Goal: Contribute content

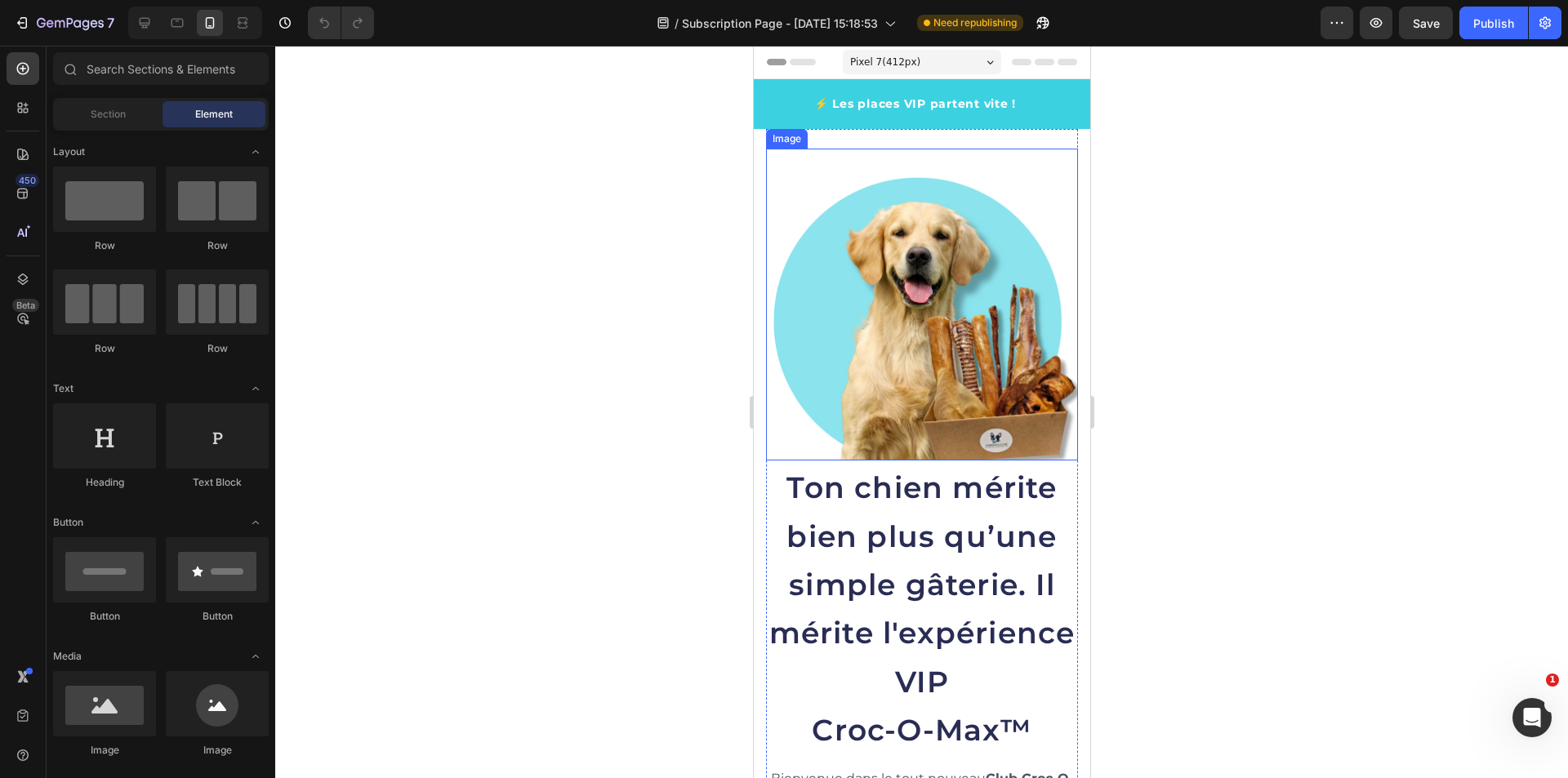
click at [995, 367] on img at bounding box center [921, 305] width 312 height 312
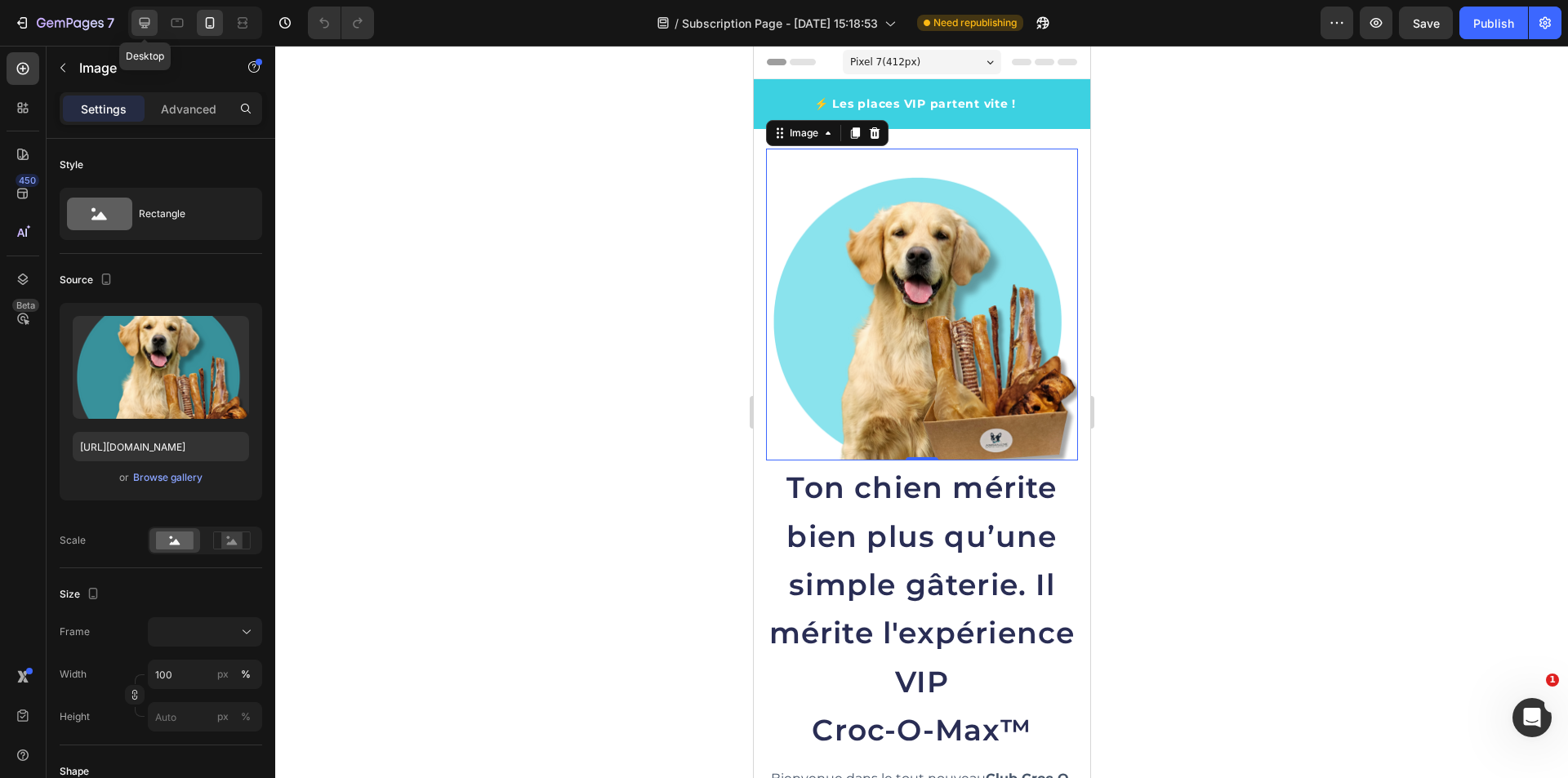
click at [154, 29] on div at bounding box center [144, 23] width 26 height 26
type input "[URL][DOMAIN_NAME]"
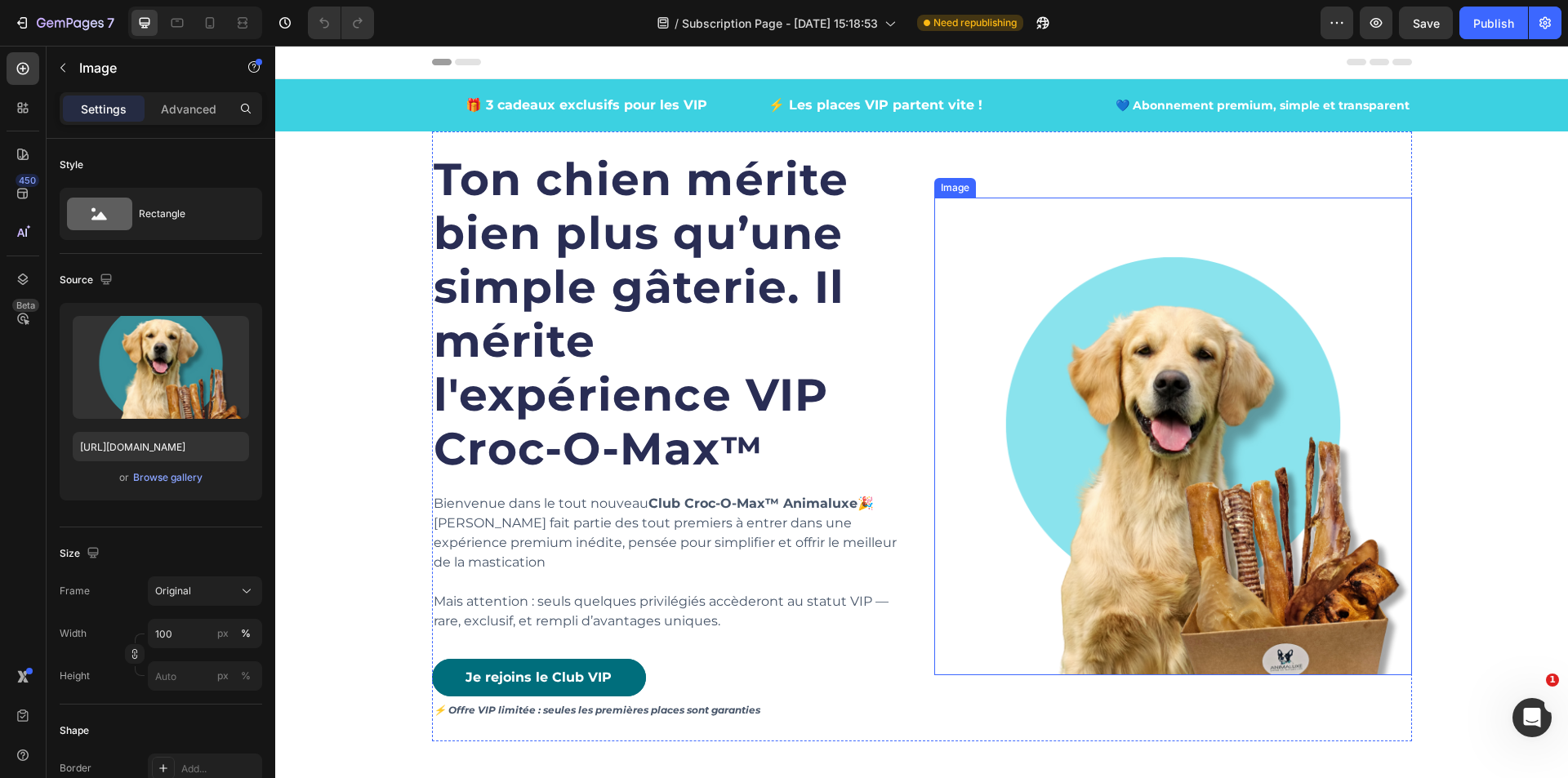
click at [1144, 449] on img at bounding box center [1173, 436] width 478 height 478
click at [143, 480] on div "Browse gallery" at bounding box center [168, 478] width 69 height 15
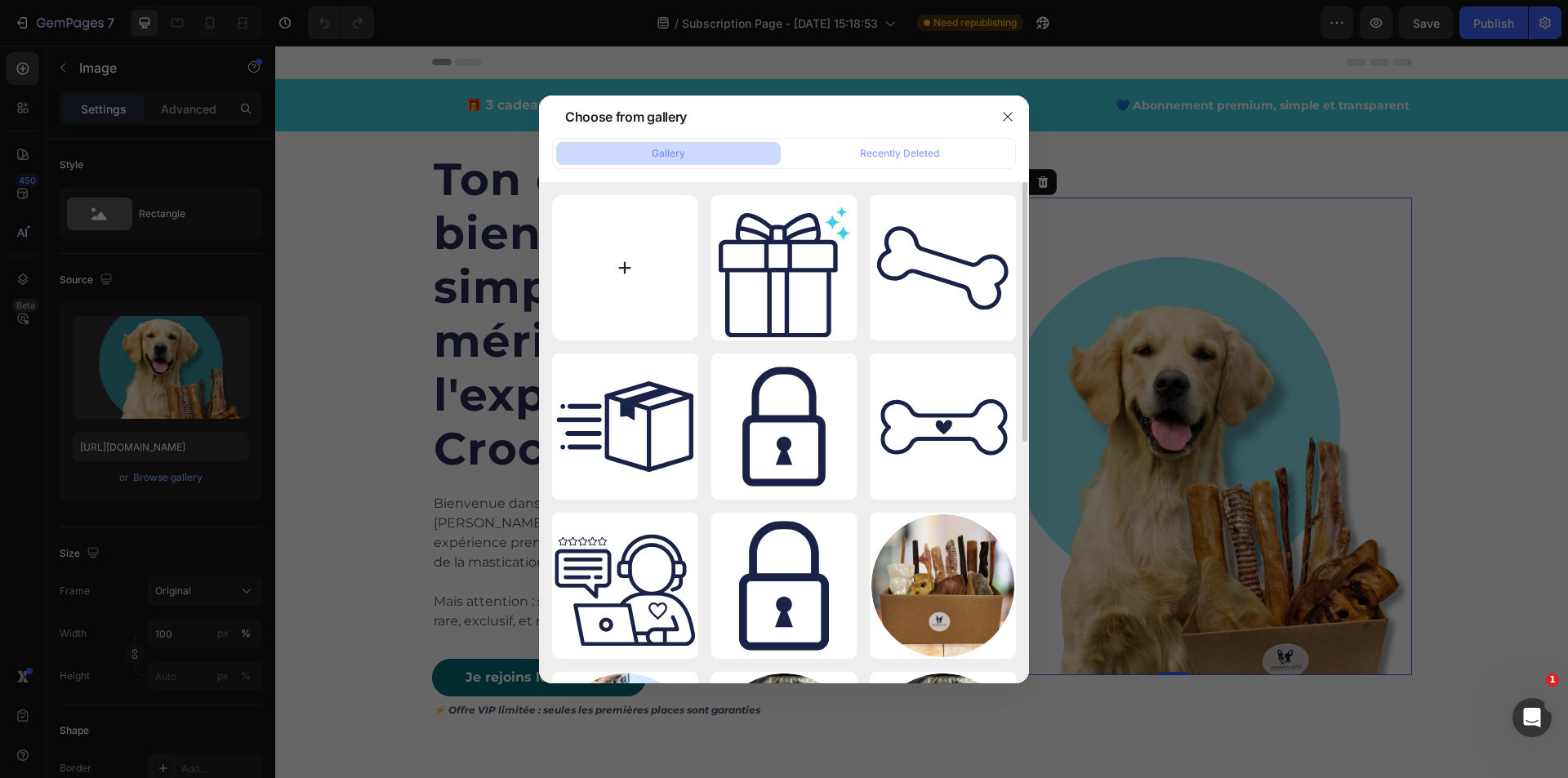
click at [596, 266] on input "file" at bounding box center [626, 268] width 146 height 146
type input "C:\fakepath\Chien heureux_croc-o-max_2.0_Animaluxe.svg"
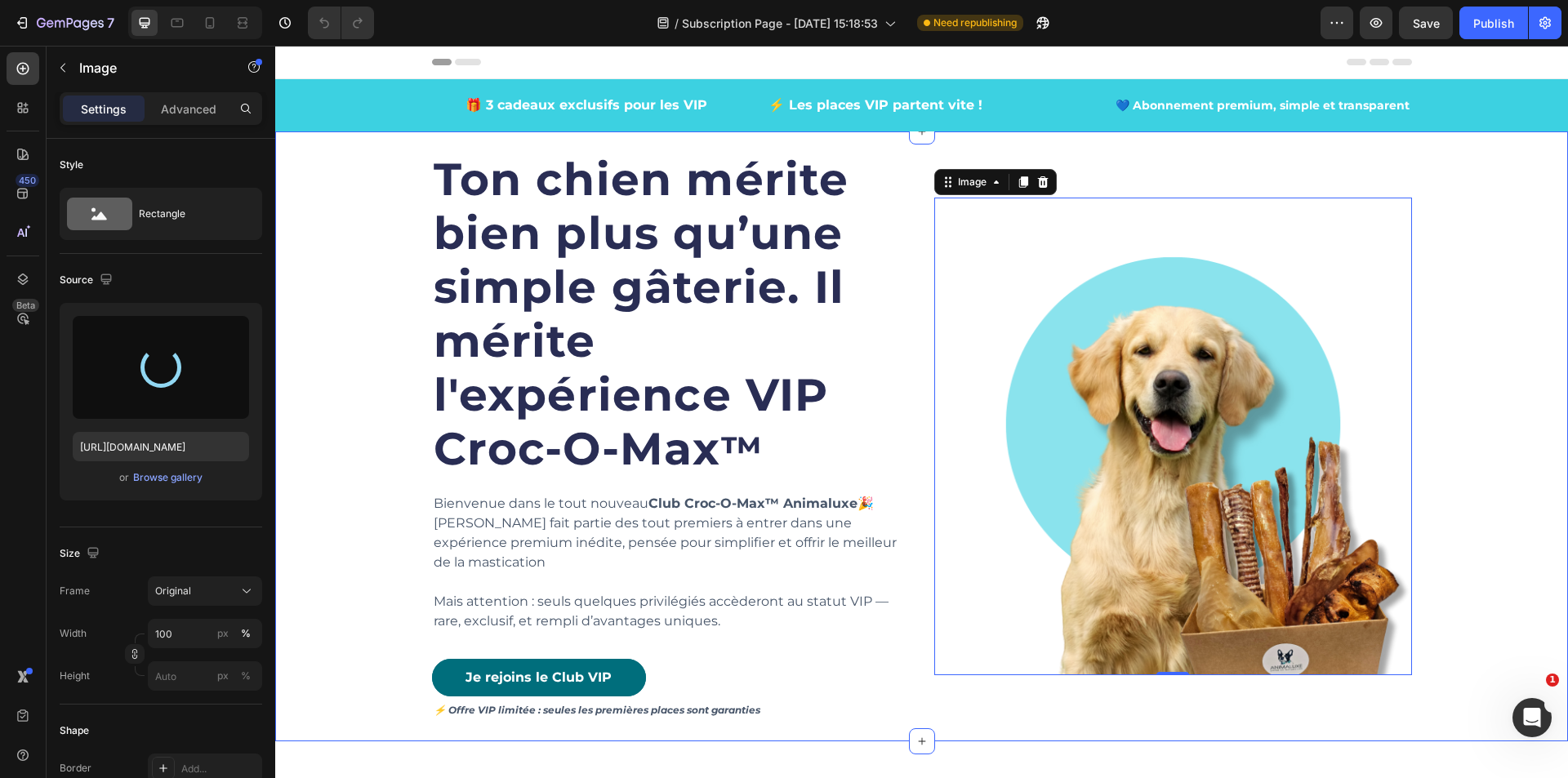
type input "[URL][DOMAIN_NAME]"
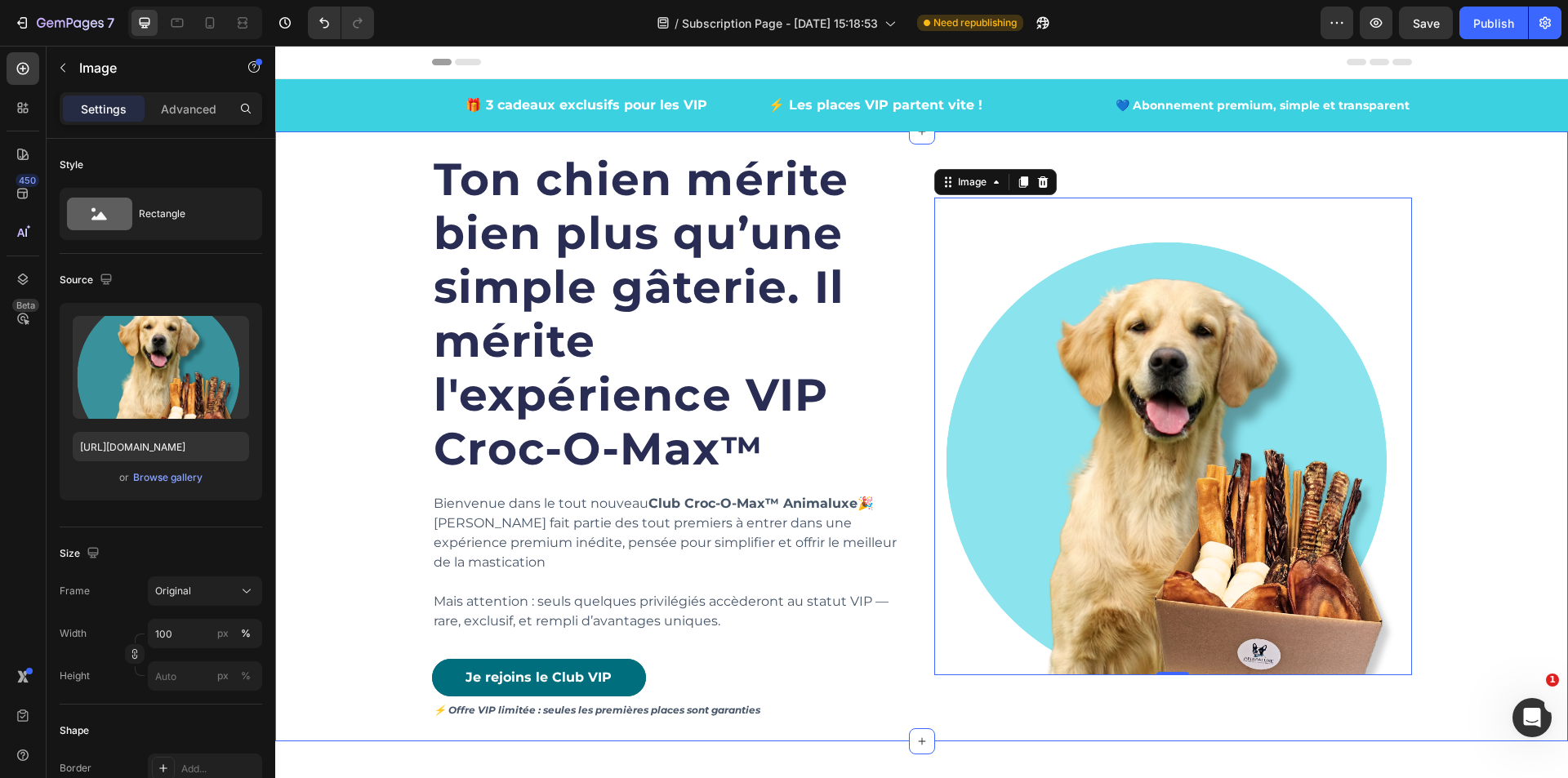
click at [1510, 541] on div "Ton chien mérite bien plus qu’une simple gâterie. Il mérite l'expérience VIP Cr…" at bounding box center [921, 436] width 1268 height 610
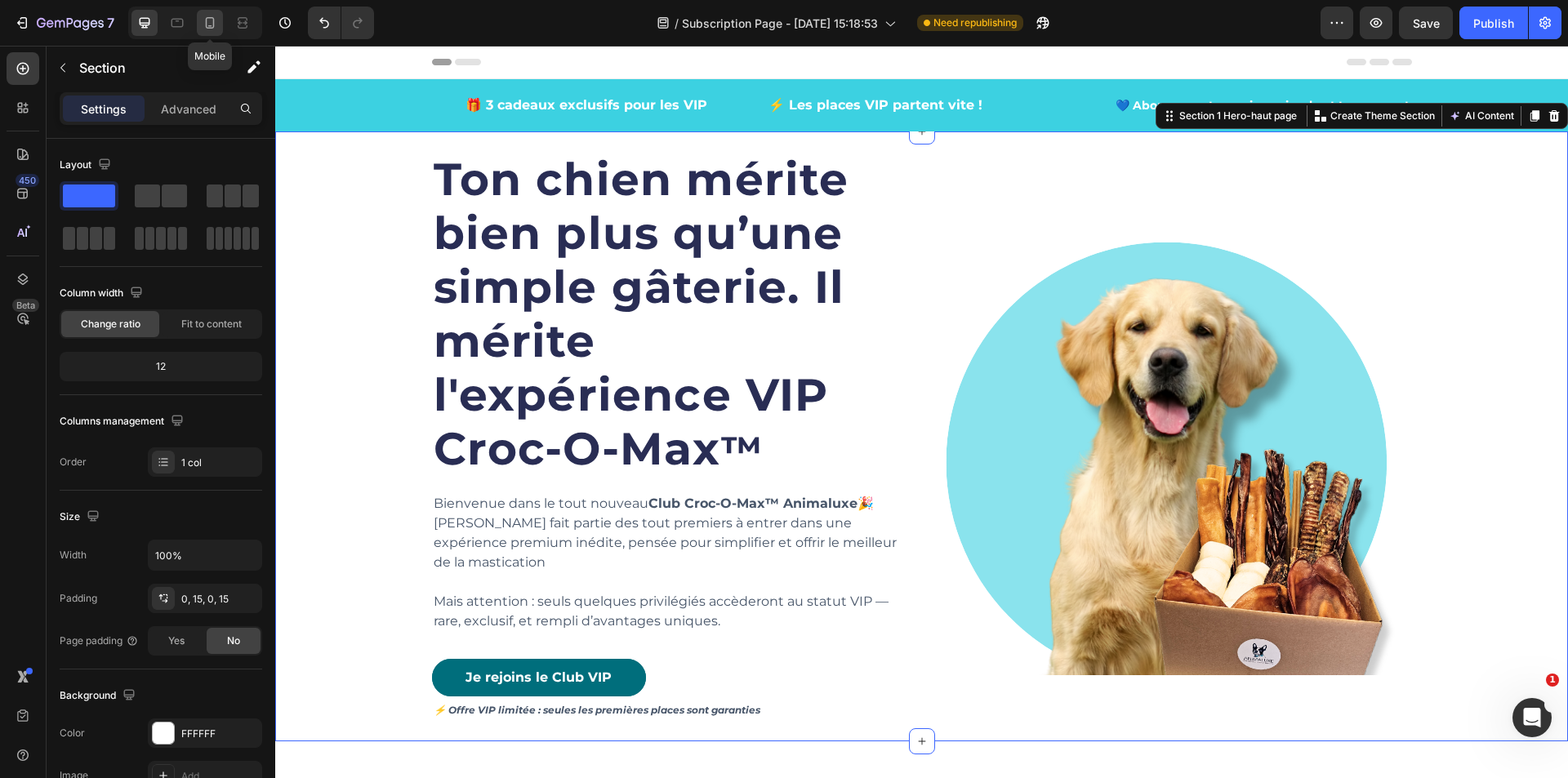
click at [210, 23] on icon at bounding box center [210, 23] width 16 height 16
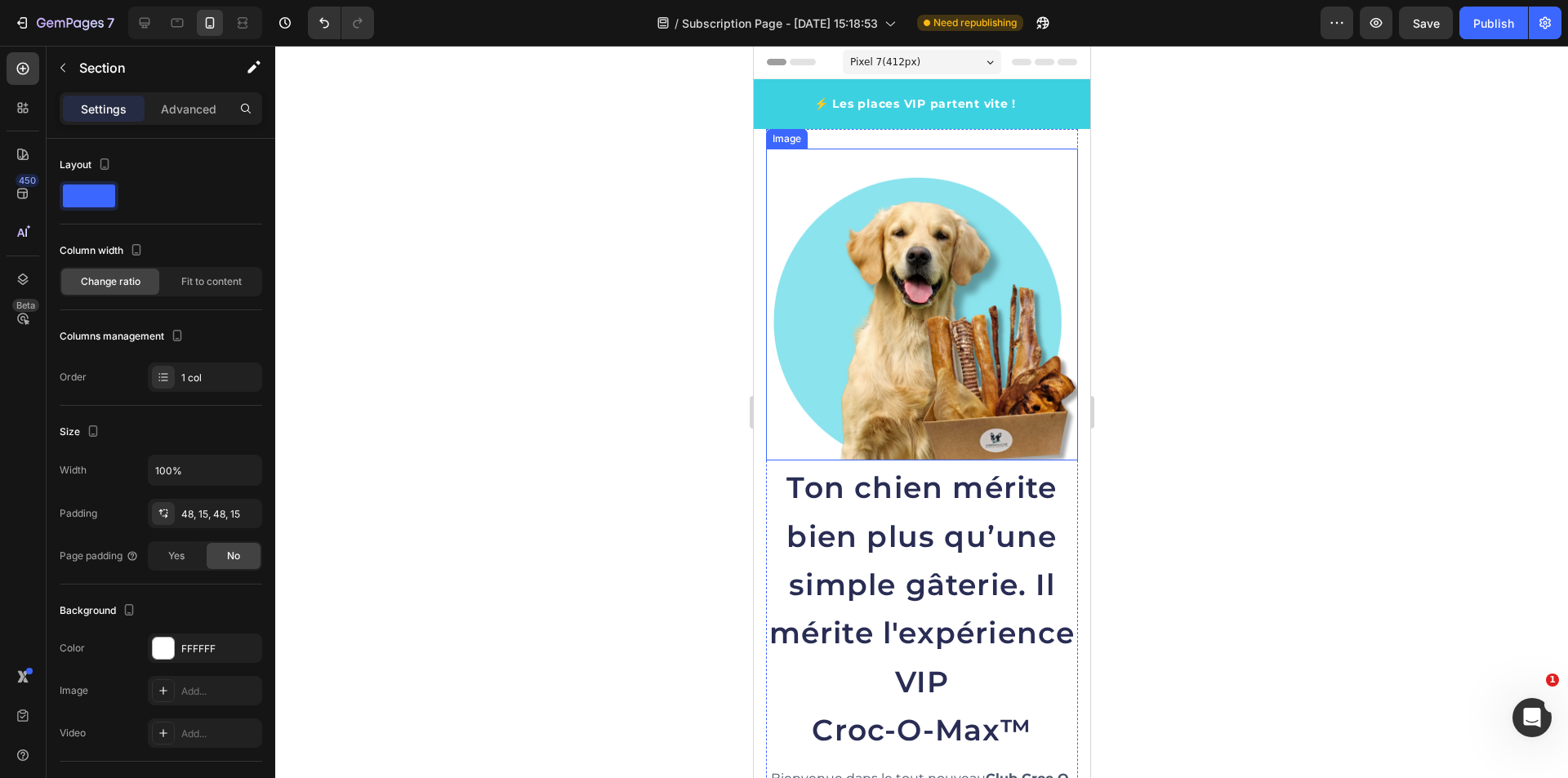
click at [844, 321] on img at bounding box center [921, 305] width 312 height 312
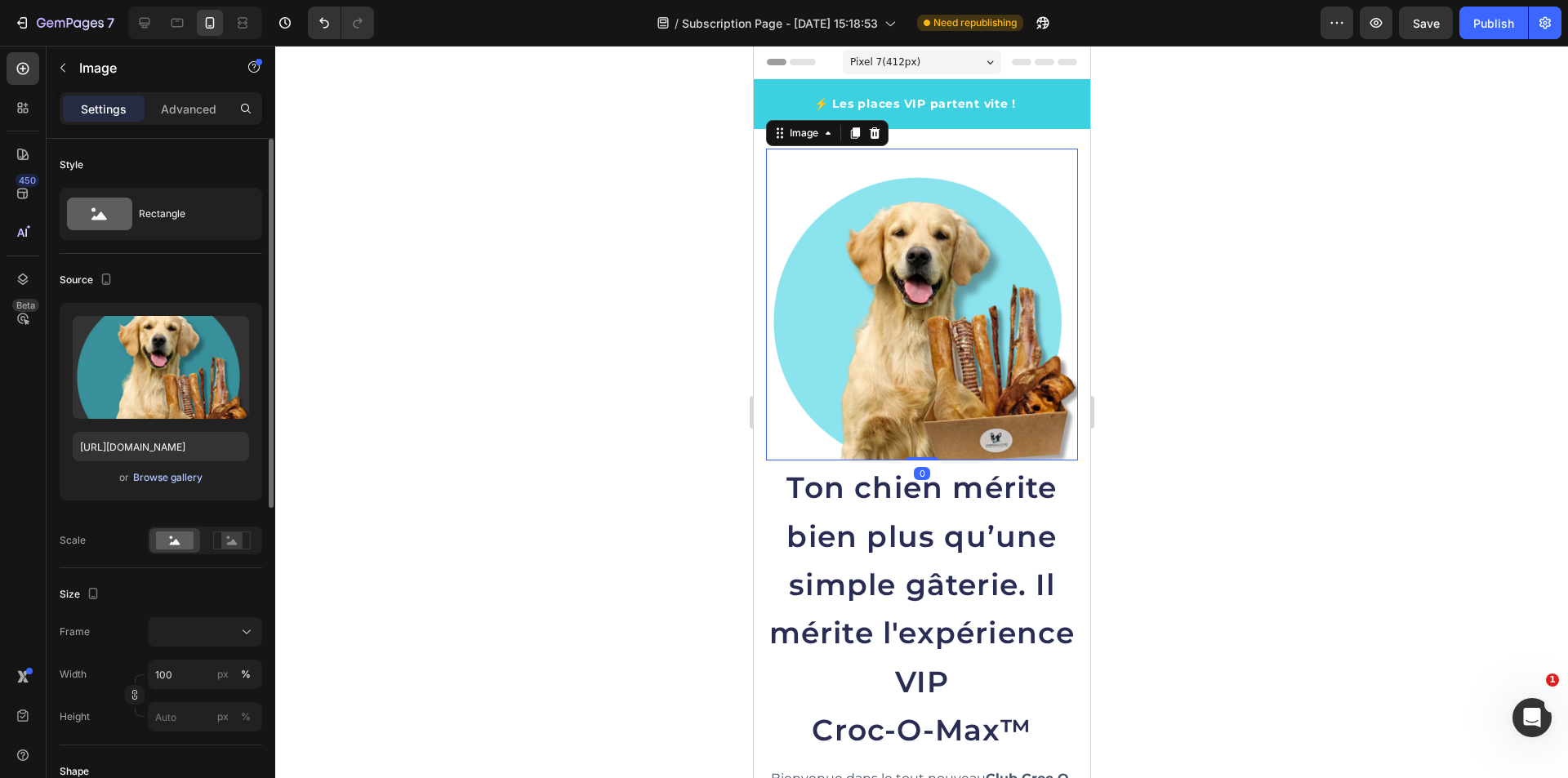
click at [193, 479] on div "Browse gallery" at bounding box center [168, 478] width 69 height 15
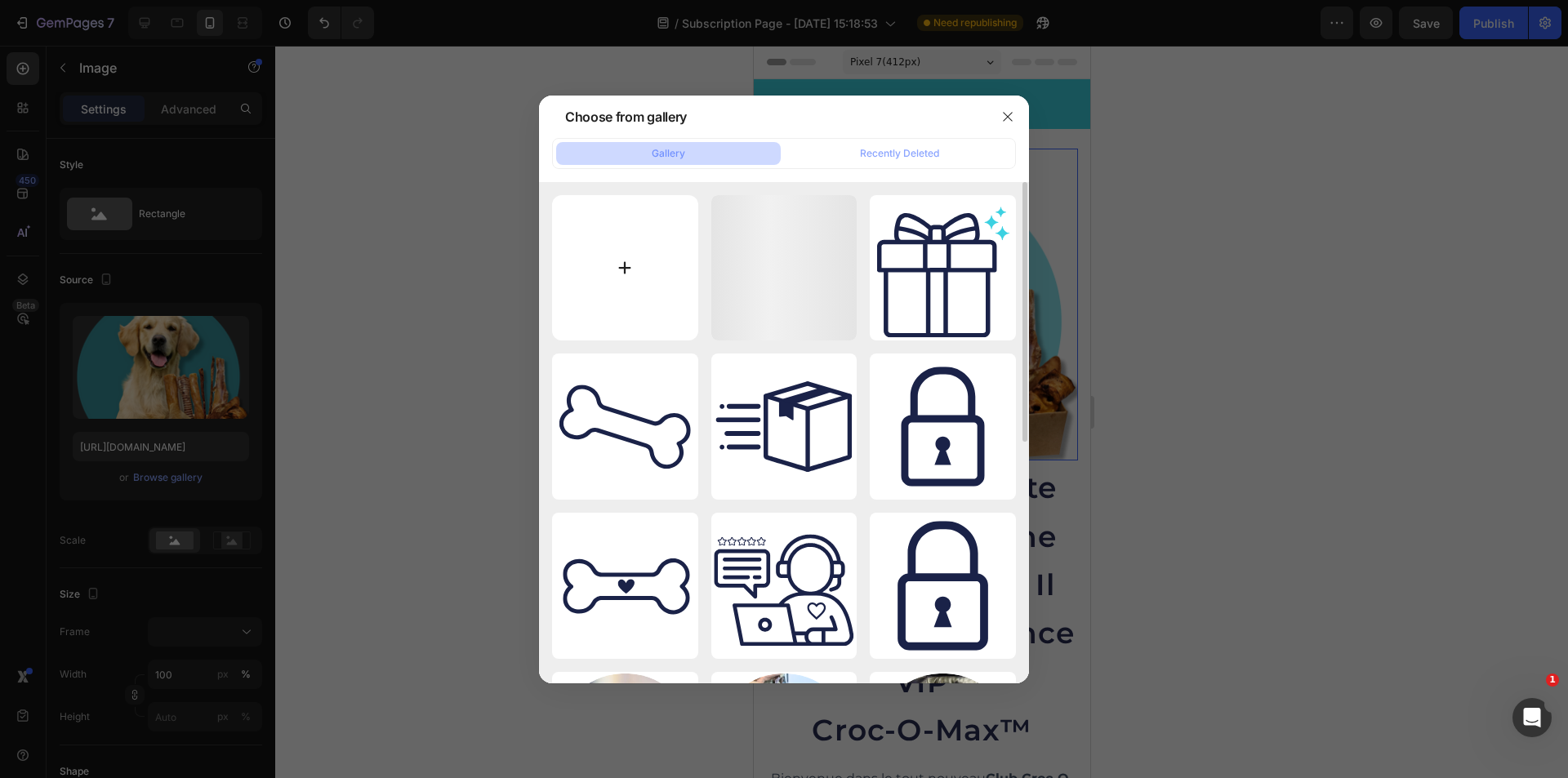
click at [653, 236] on input "file" at bounding box center [626, 268] width 146 height 146
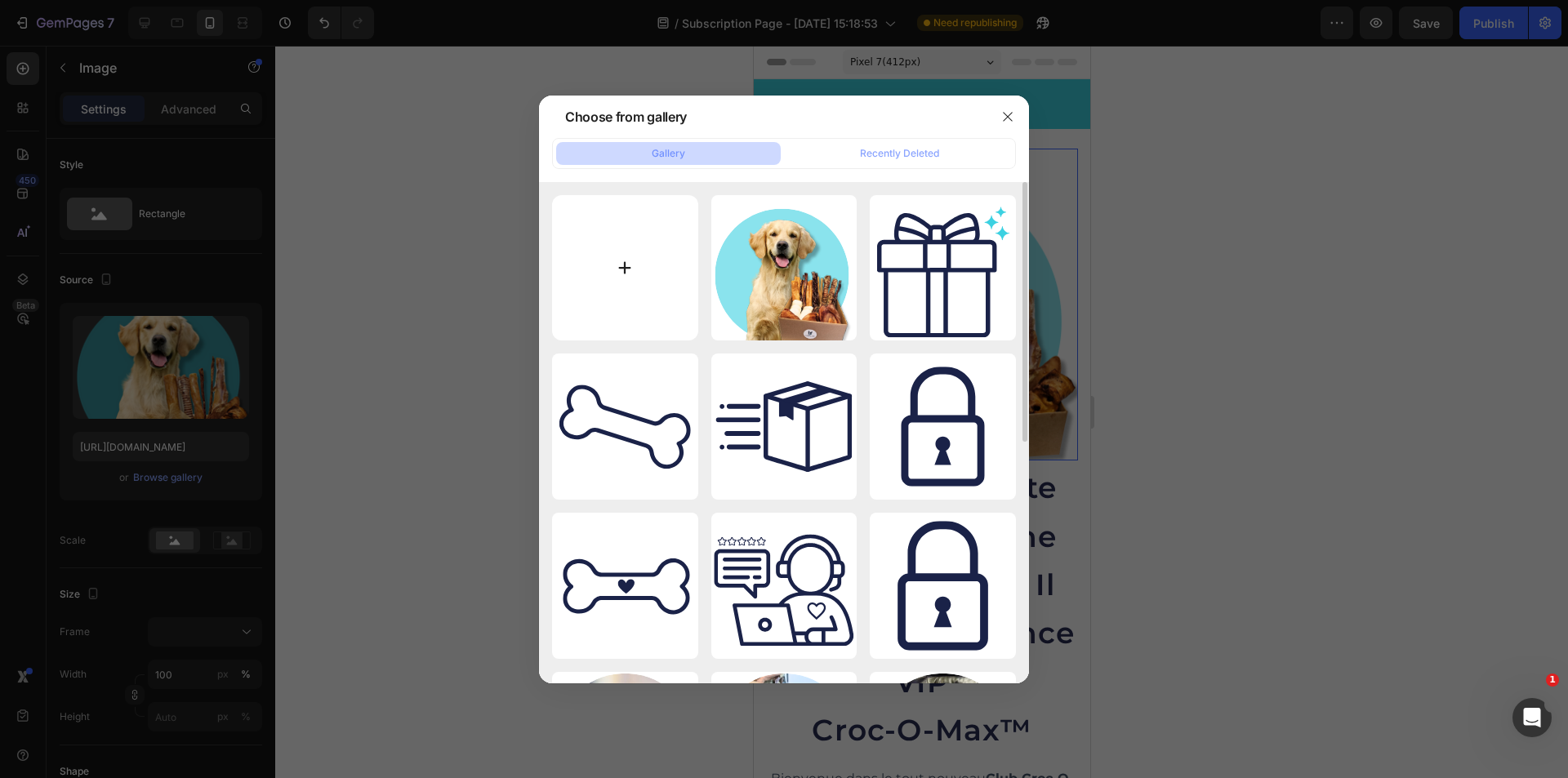
type input "C:\fakepath\Chien heureux_croc-o-max_2.0_Animaluxe.svg"
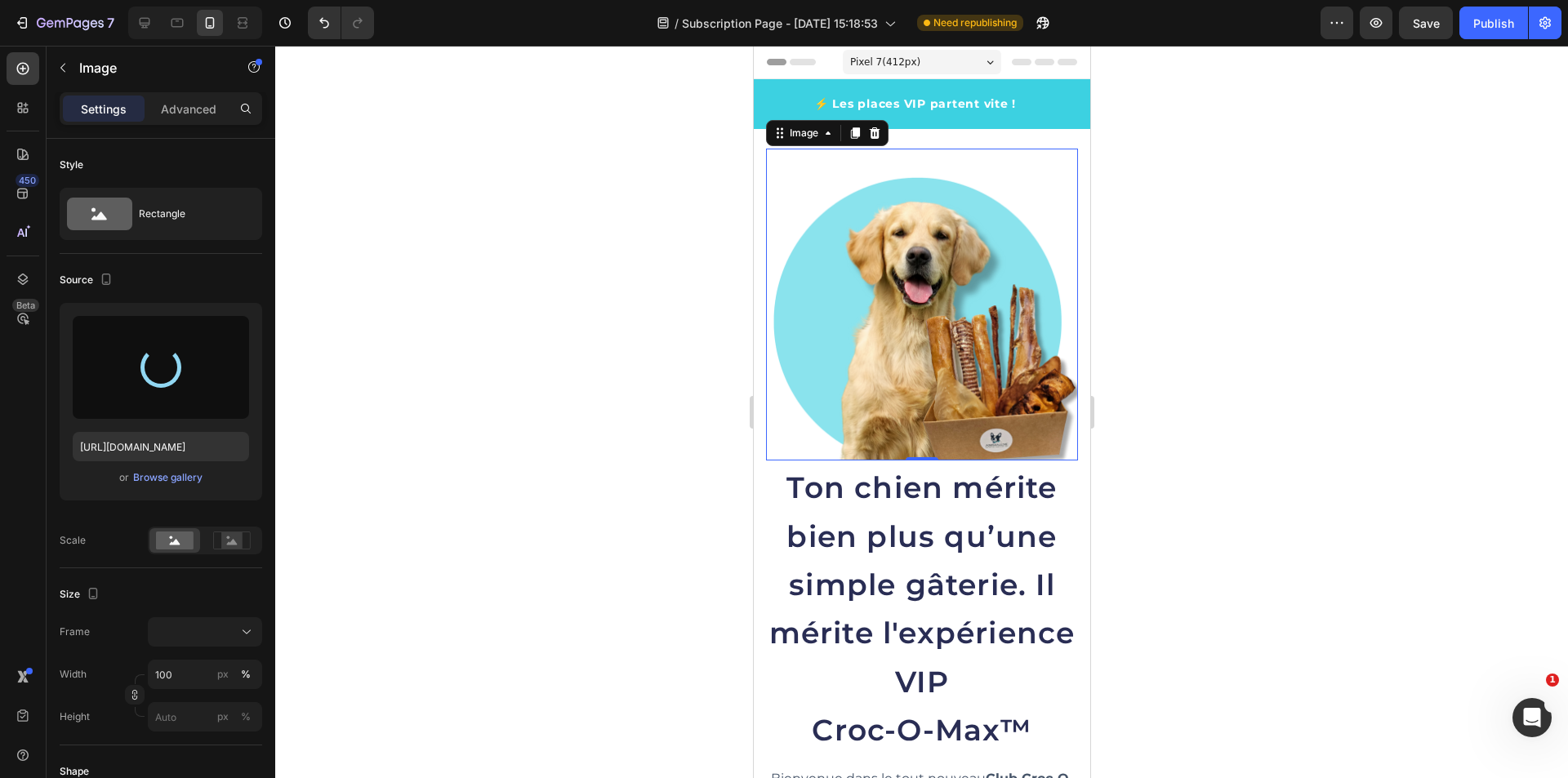
type input "[URL][DOMAIN_NAME]"
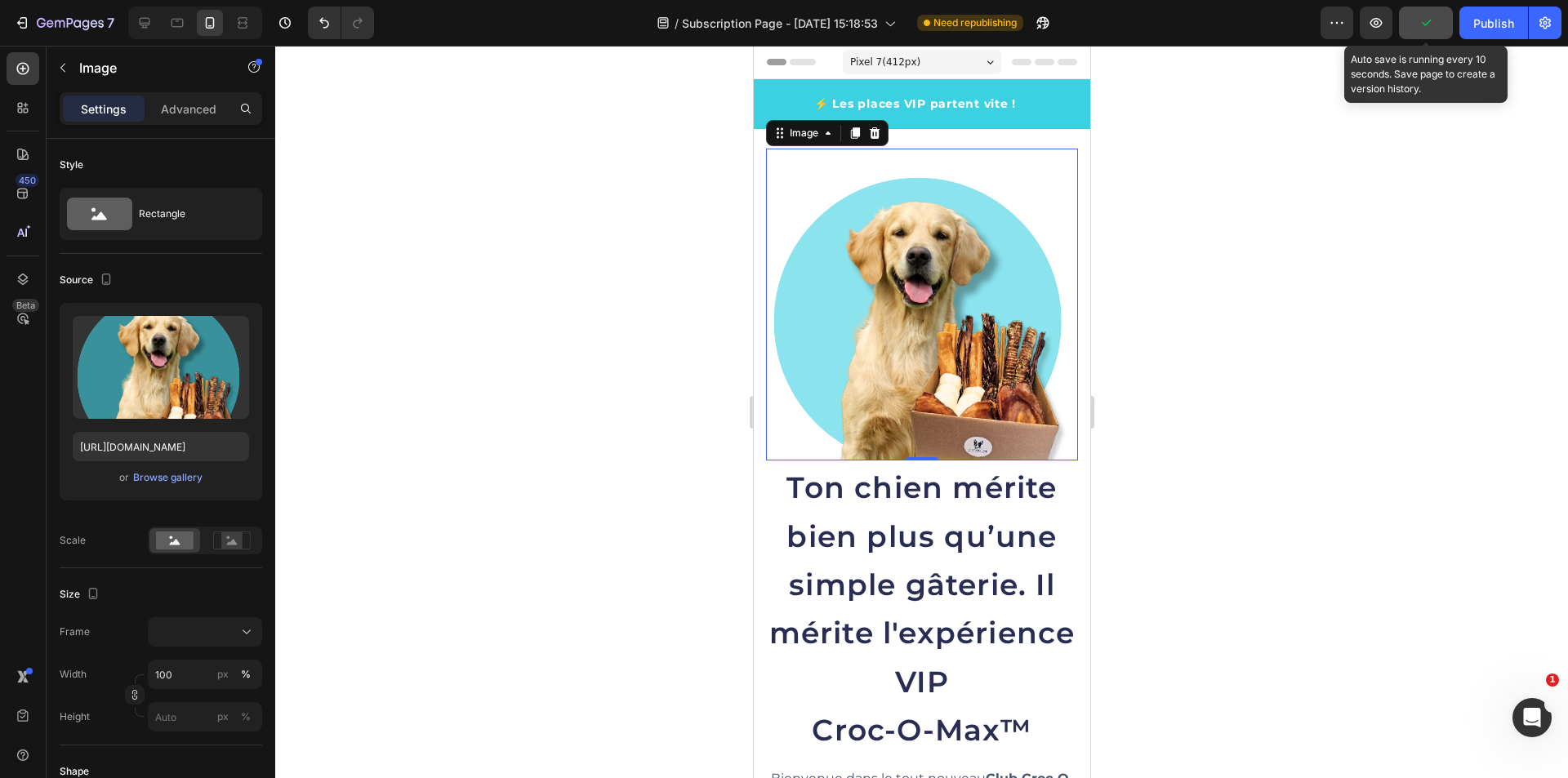
click at [1435, 28] on button "button" at bounding box center [1426, 23] width 54 height 33
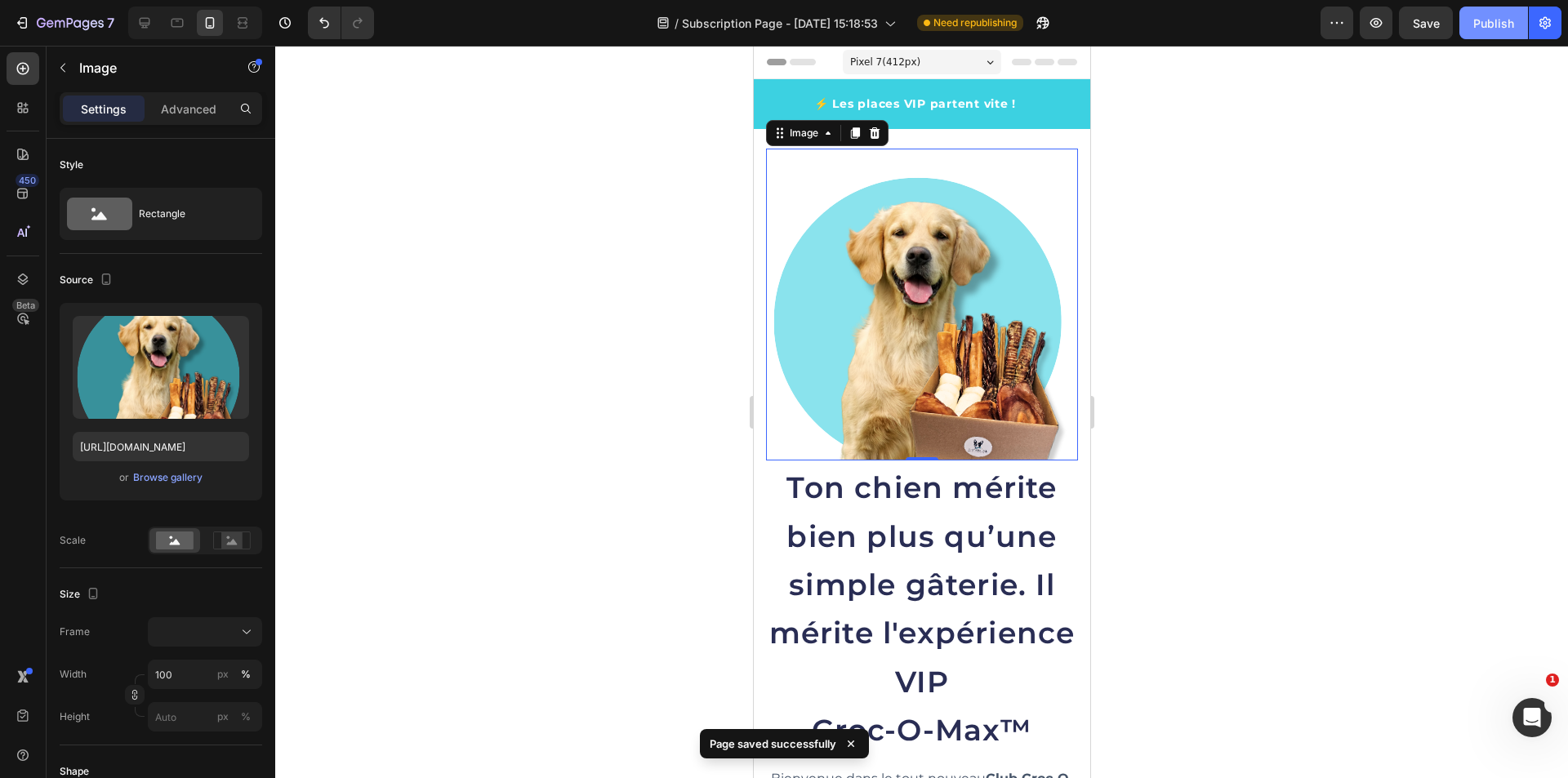
click at [1491, 28] on div "Publish" at bounding box center [1493, 23] width 41 height 17
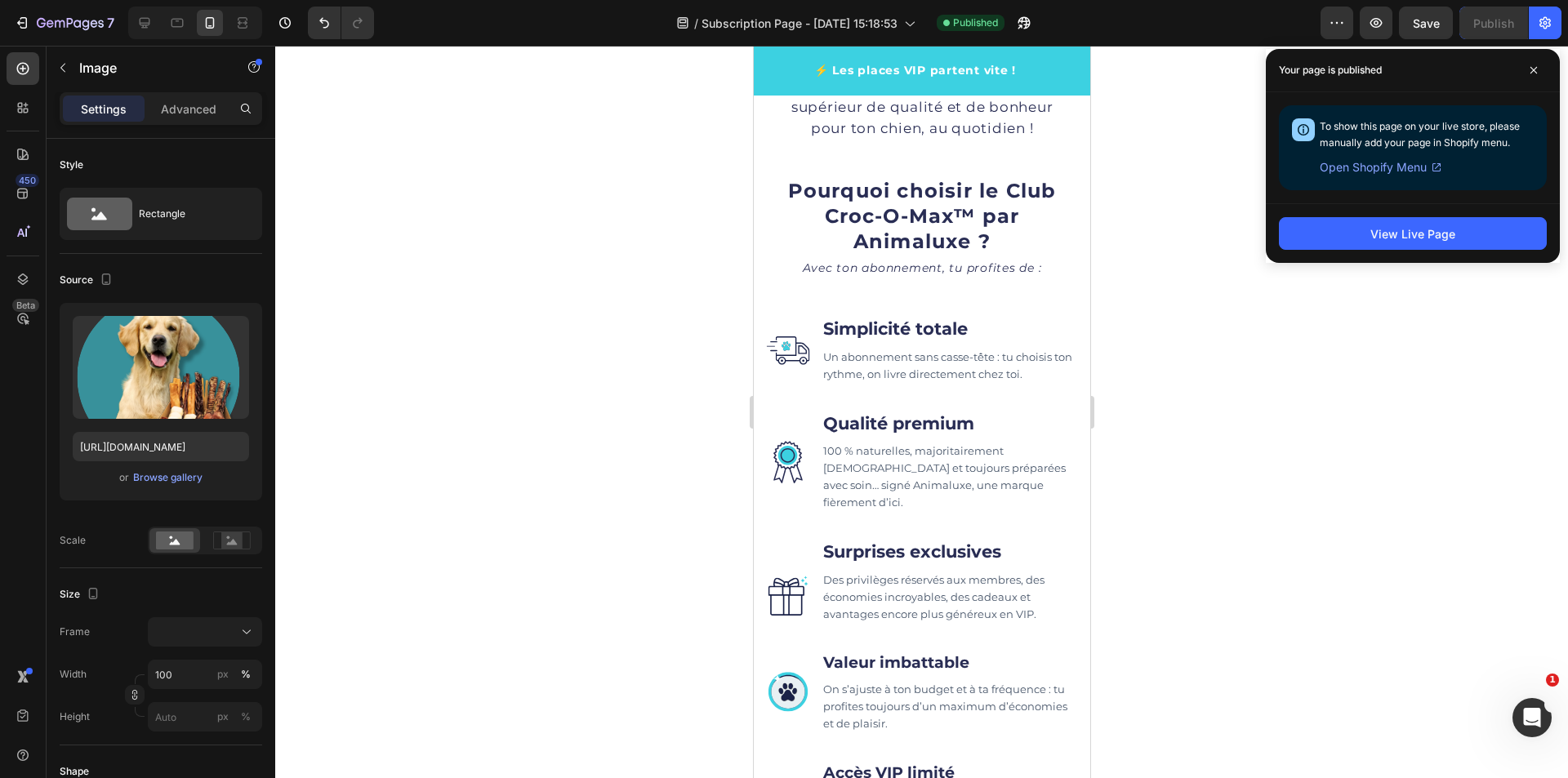
scroll to position [1240, 0]
